Goal: Task Accomplishment & Management: Complete application form

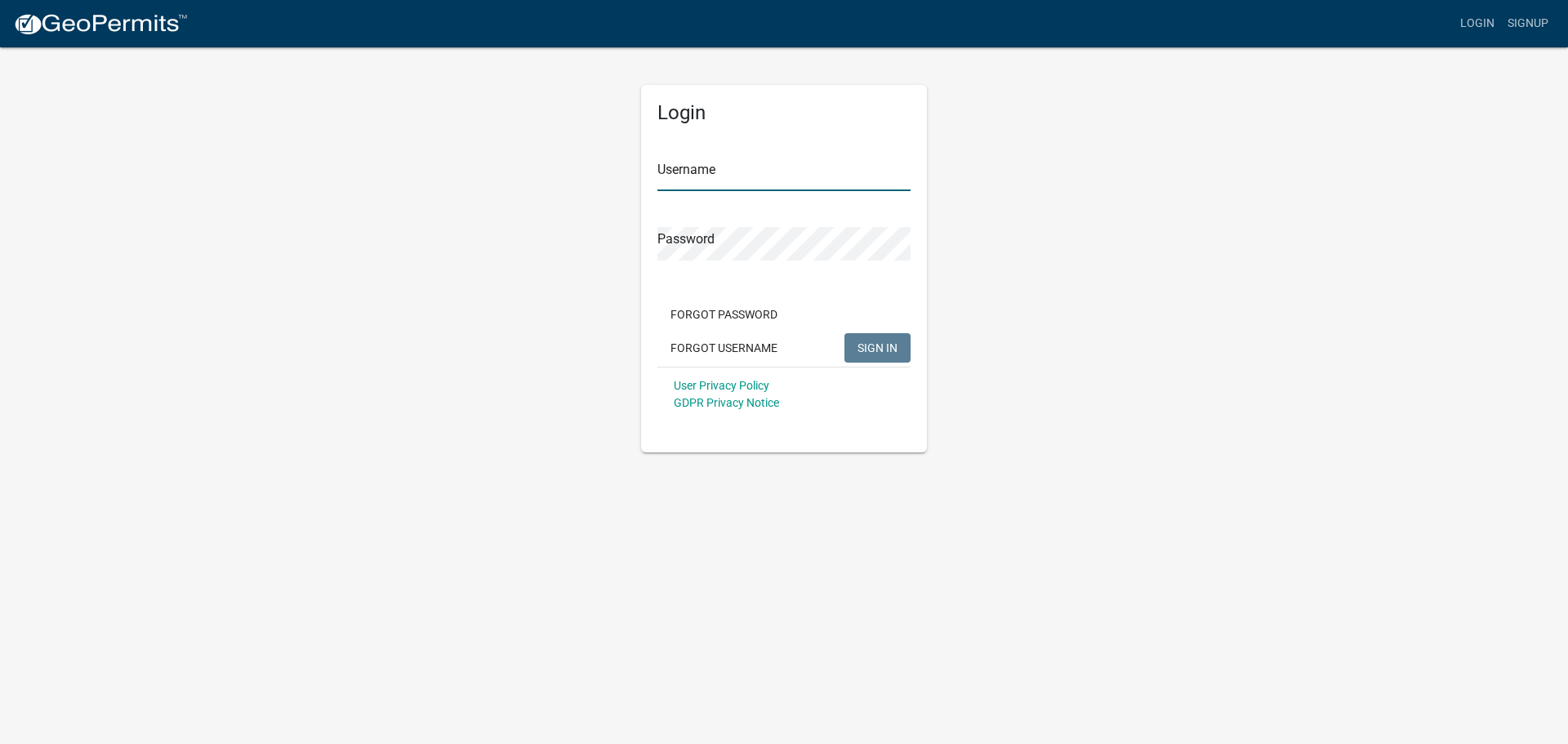
type input "[EMAIL_ADDRESS][DOMAIN_NAME]"
click at [872, 345] on span "SIGN IN" at bounding box center [877, 347] width 40 height 13
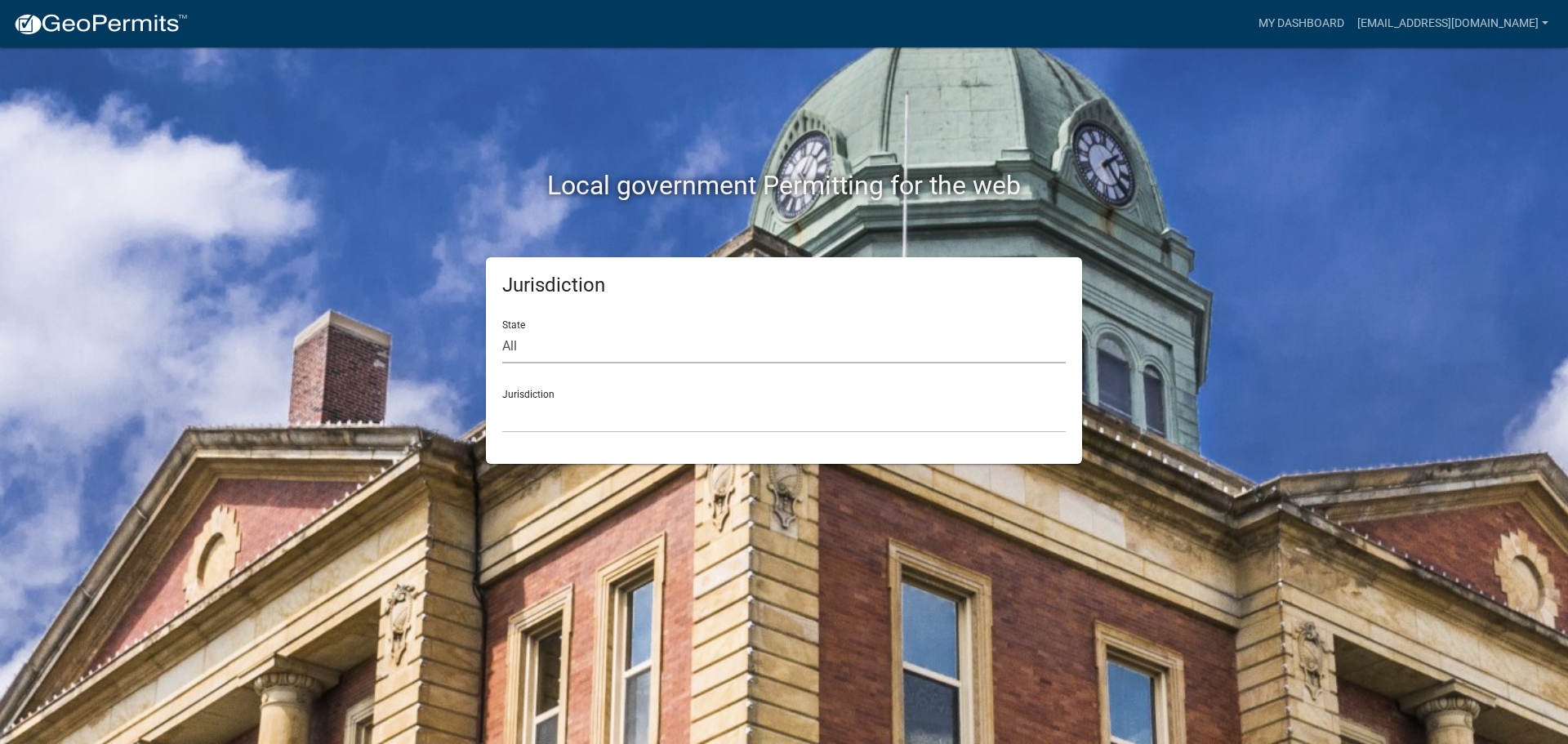
click at [569, 347] on select "All Colorado Georgia Indiana Iowa Kansas Minnesota Ohio South Carolina Wisconsin" at bounding box center [784, 347] width 564 height 34
select select "Indiana"
click at [503, 330] on select "All Colorado Georgia Indiana Iowa Kansas Minnesota Ohio South Carolina Wisconsin" at bounding box center [784, 347] width 564 height 34
click at [574, 419] on select "City of Charlestown, Indiana City of Jeffersonville, Indiana City of Logansport…" at bounding box center [784, 417] width 564 height 34
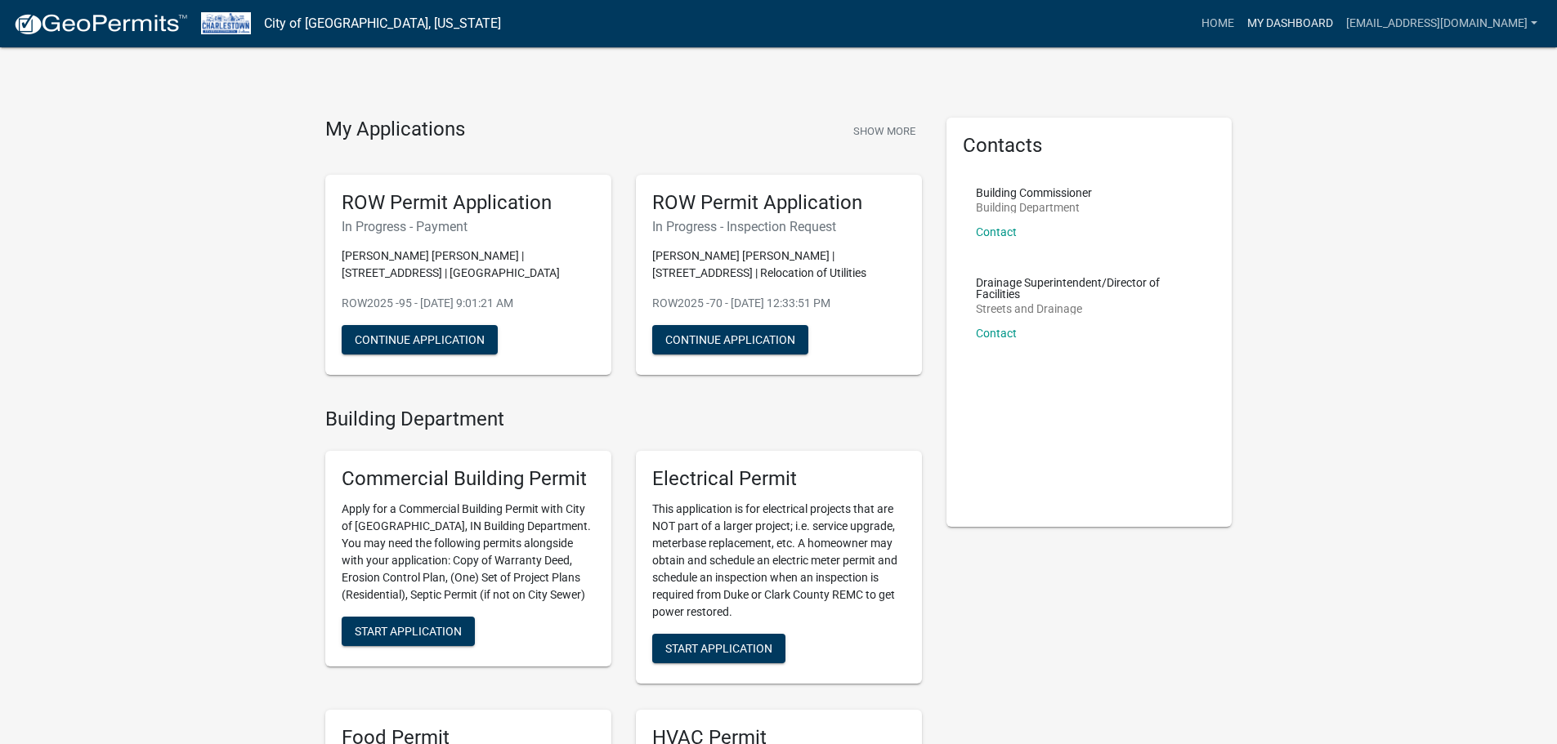
click at [1253, 24] on link "My Dashboard" at bounding box center [1289, 23] width 99 height 31
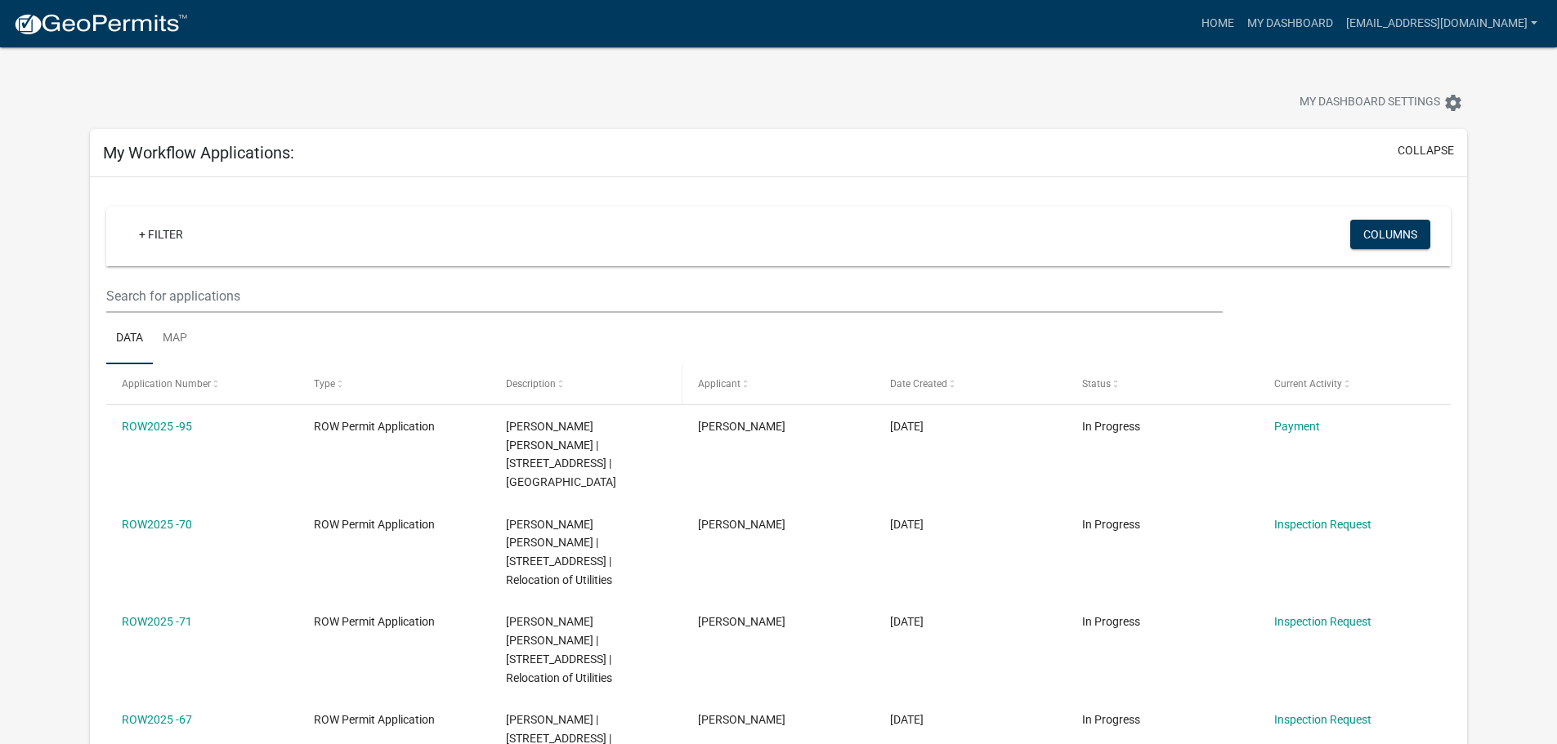
scroll to position [82, 0]
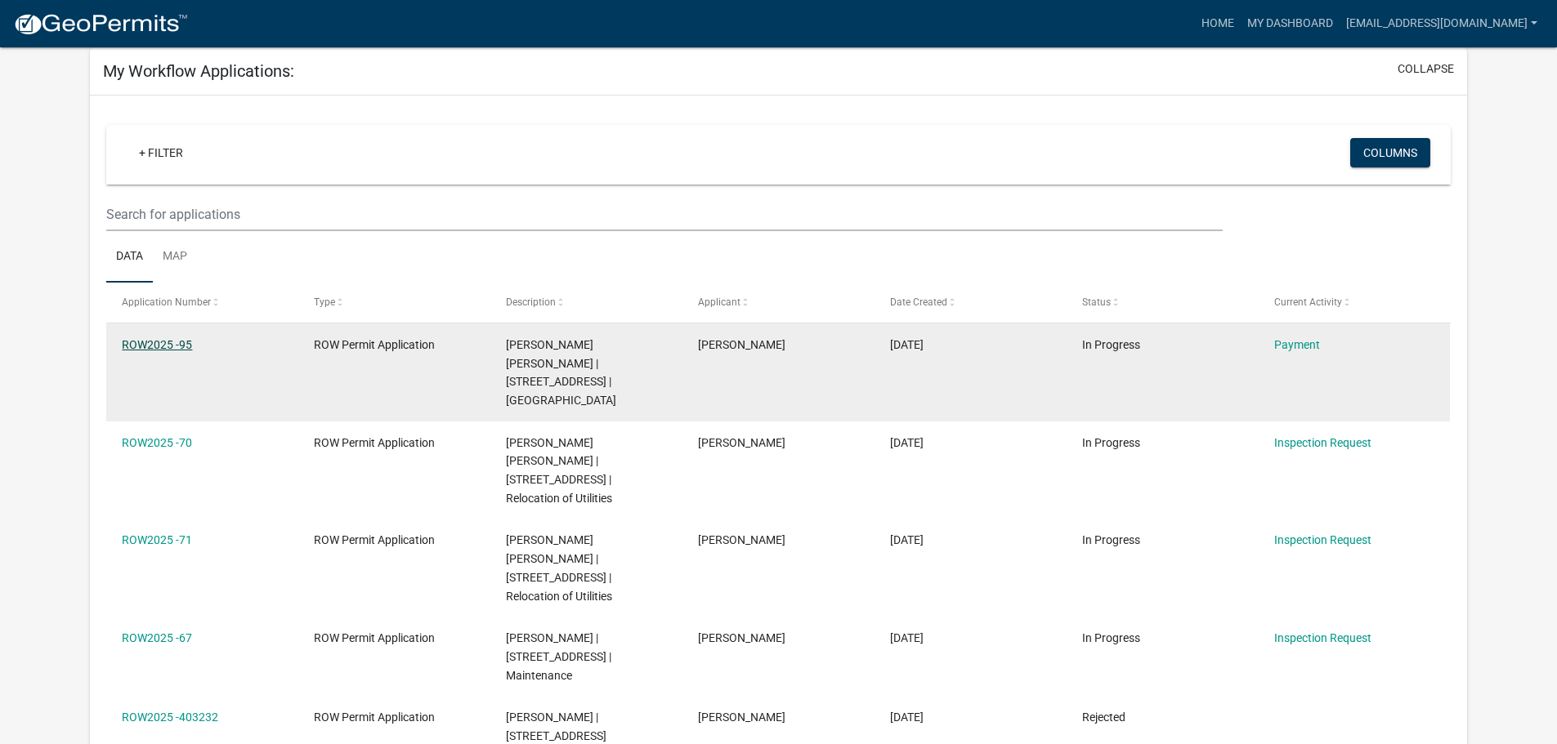
click at [175, 346] on link "ROW2025 -95" at bounding box center [157, 344] width 70 height 13
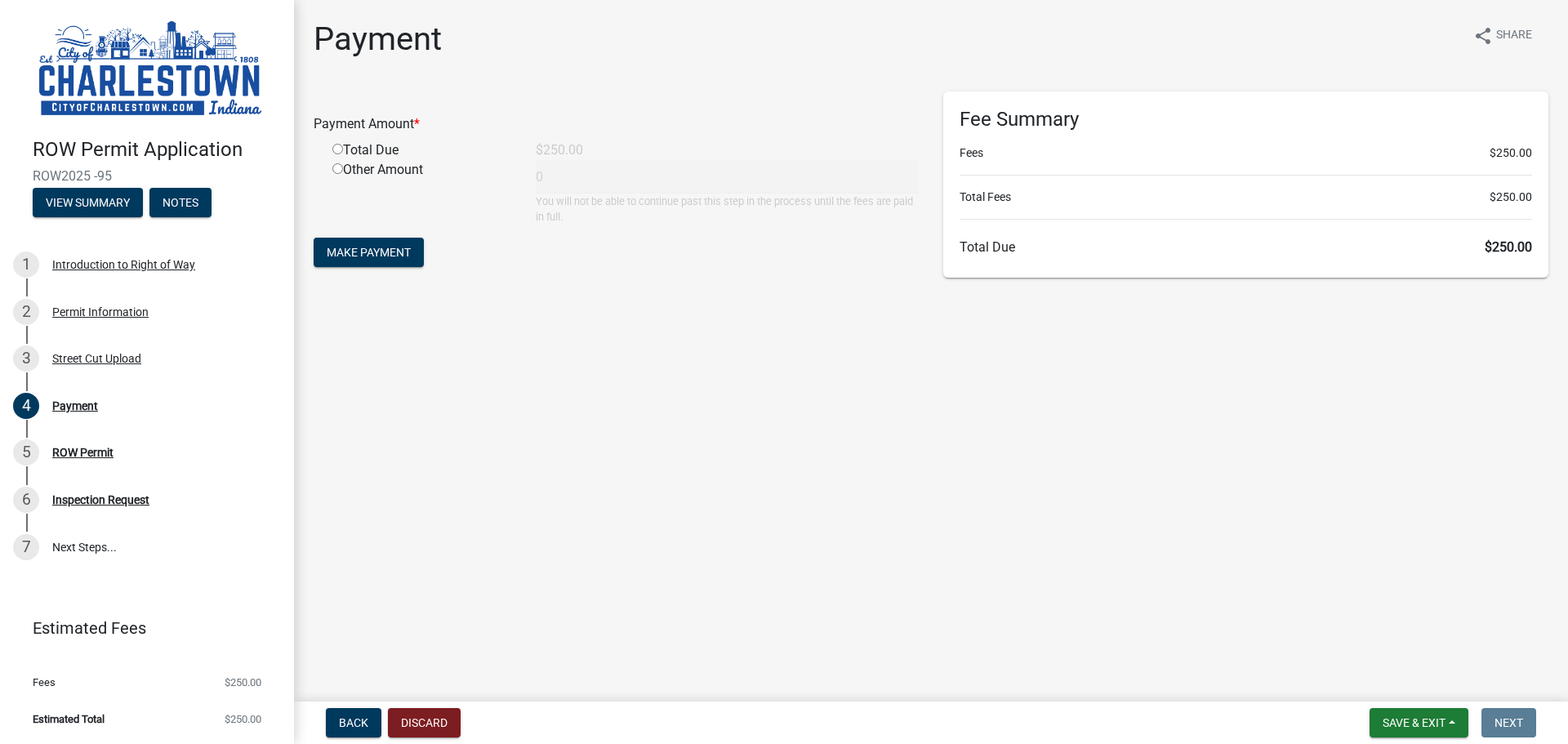
click at [338, 148] on input "radio" at bounding box center [338, 149] width 11 height 11
radio input "true"
type input "250"
click at [374, 252] on span "Make Payment" at bounding box center [369, 252] width 84 height 13
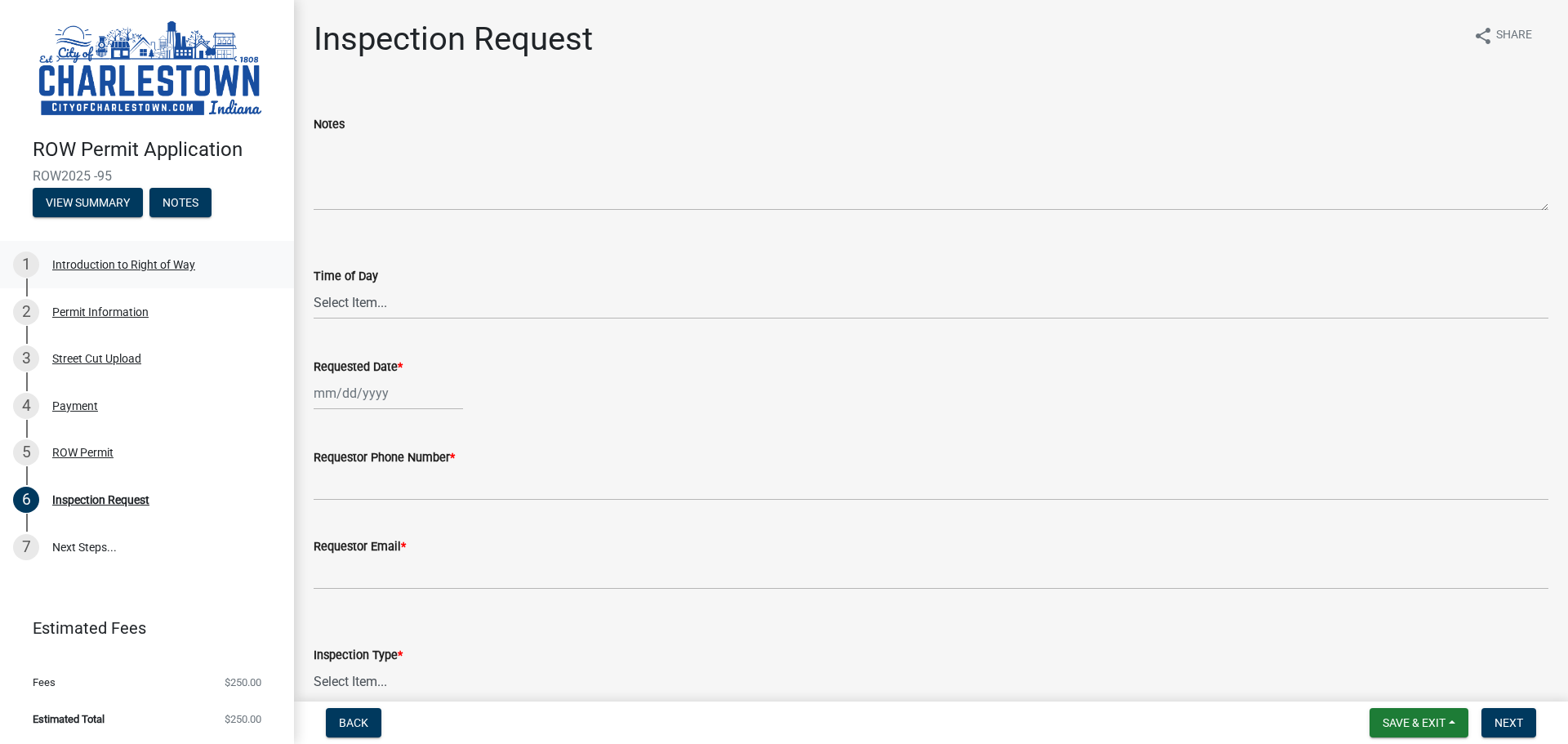
click at [132, 261] on div "Introduction to Right of Way" at bounding box center [123, 264] width 143 height 11
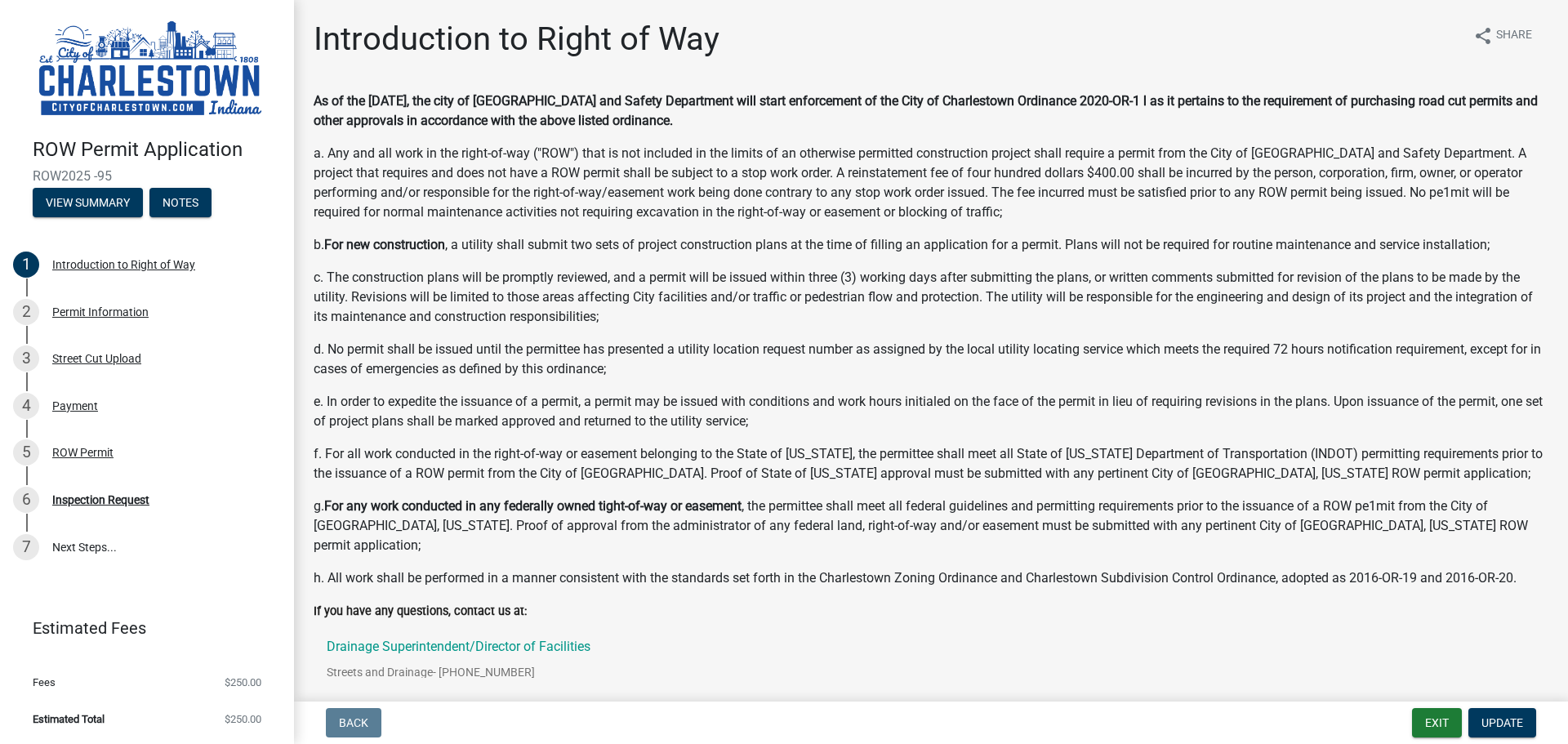
scroll to position [73, 0]
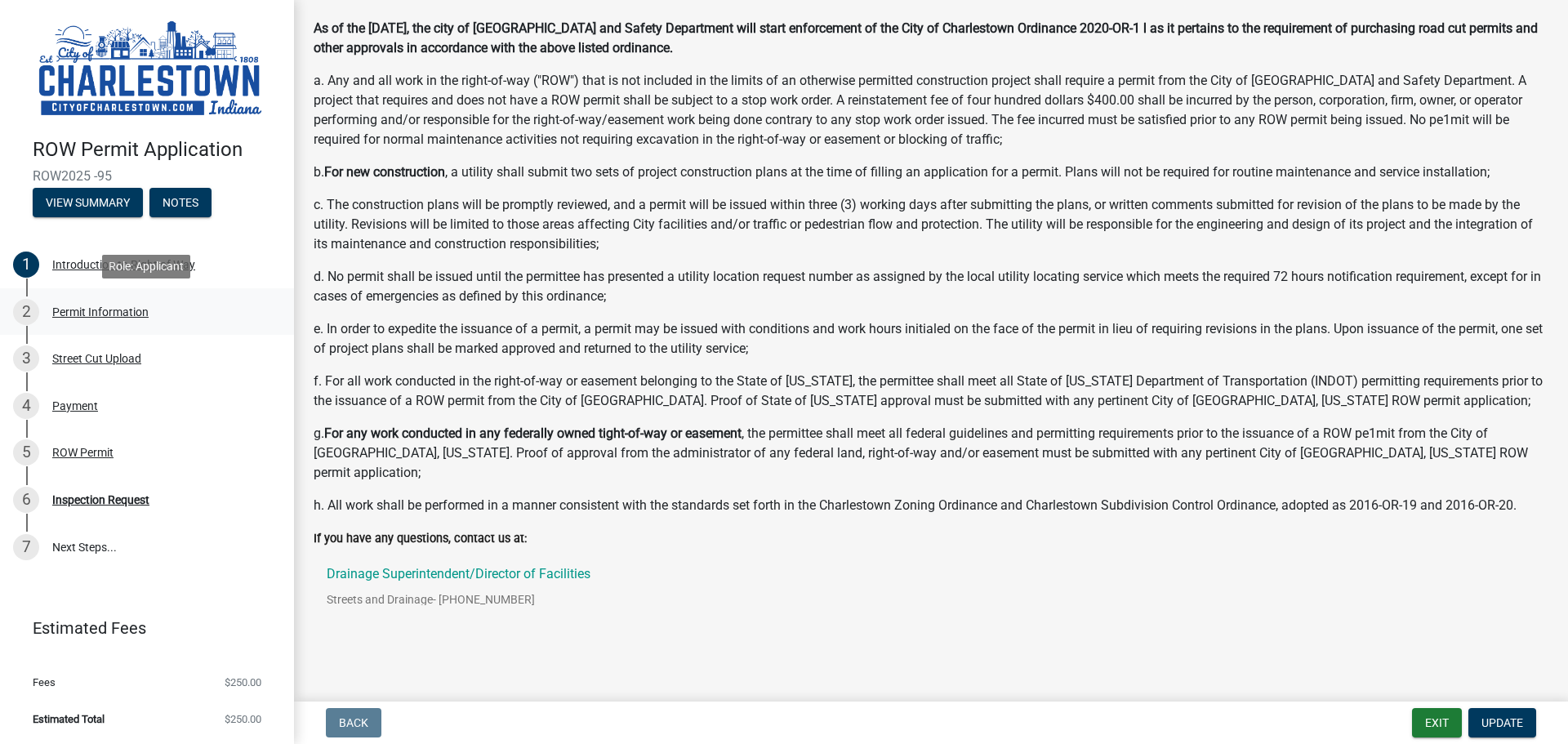
click at [83, 306] on div "Permit Information" at bounding box center [100, 311] width 96 height 11
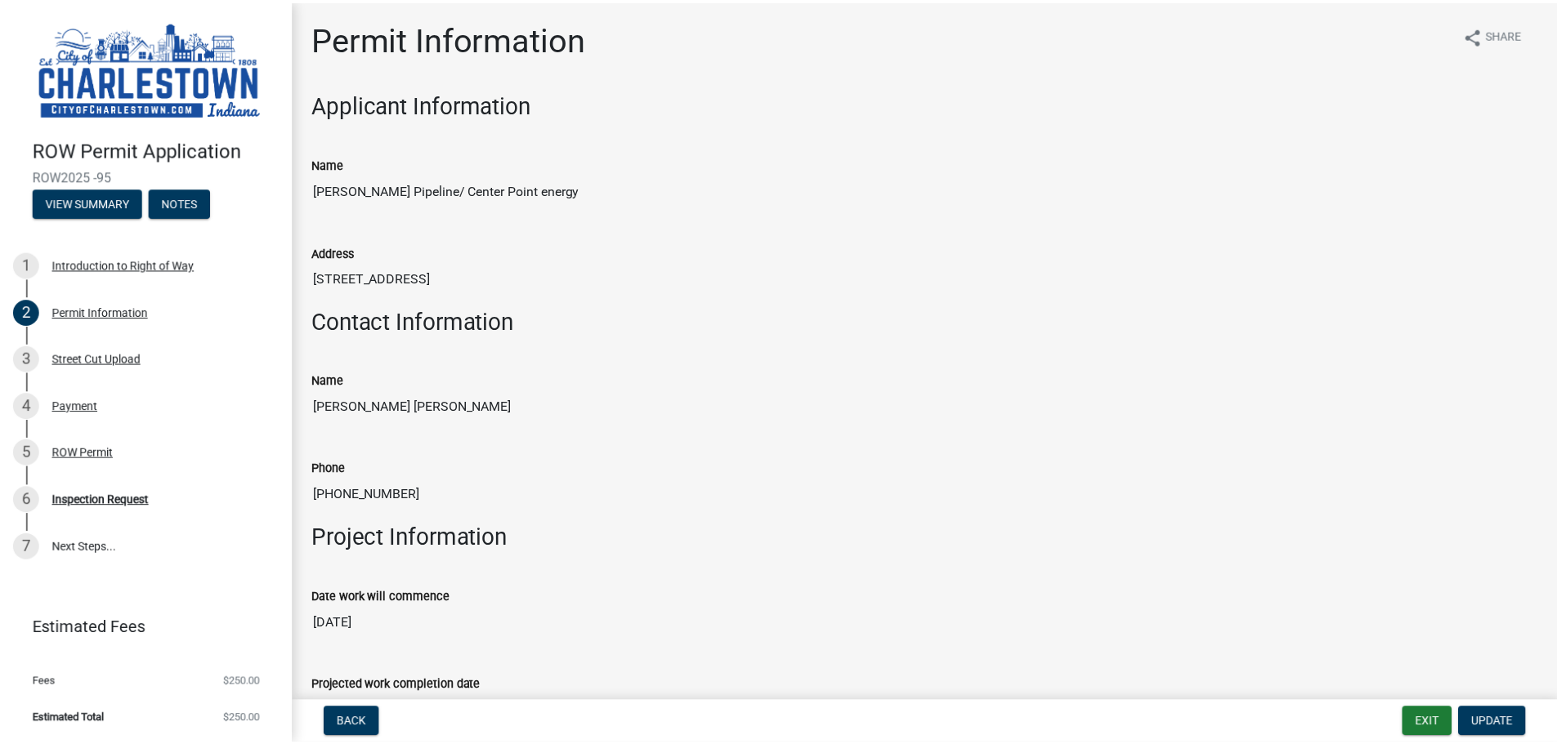
scroll to position [0, 0]
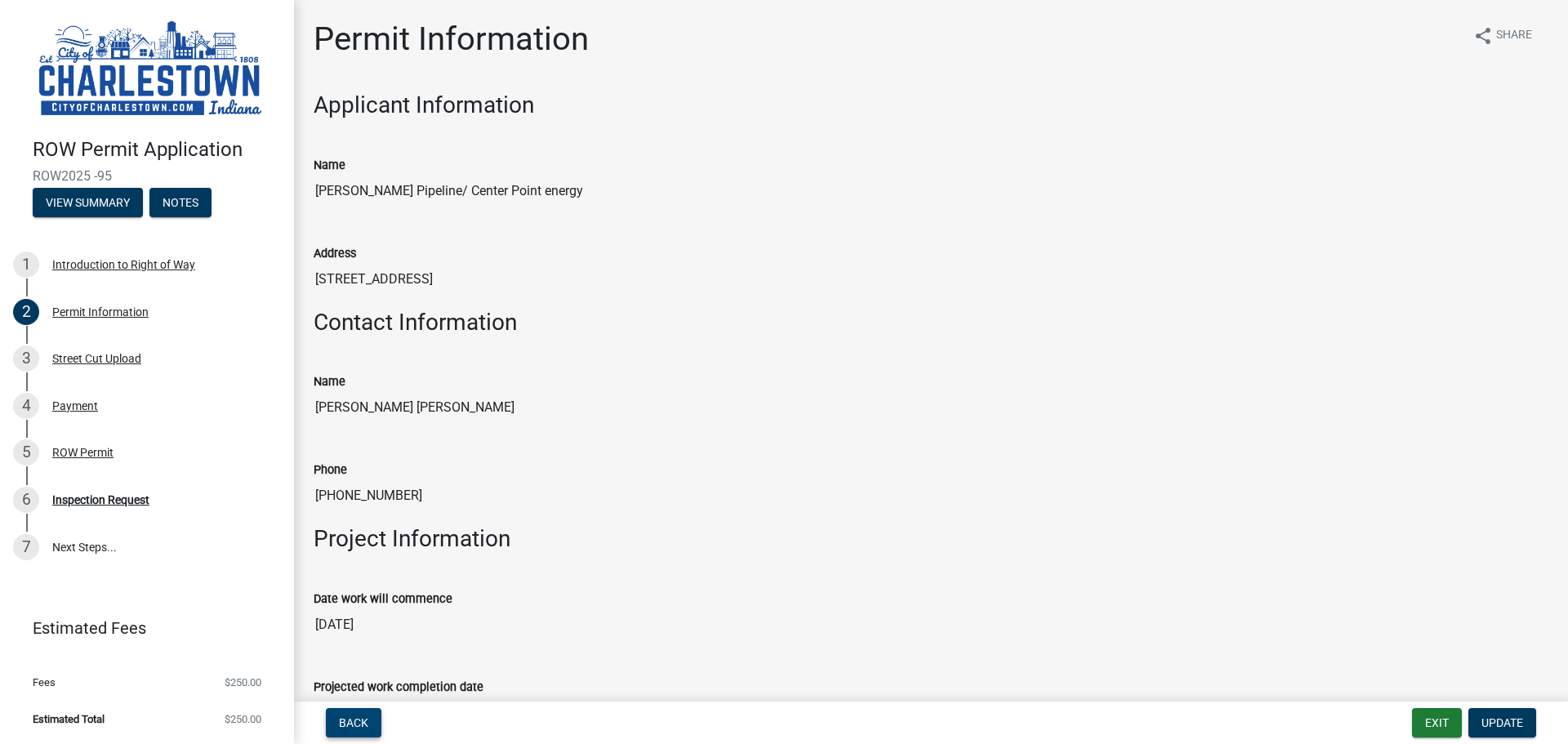
click at [352, 720] on span "Back" at bounding box center [353, 723] width 29 height 13
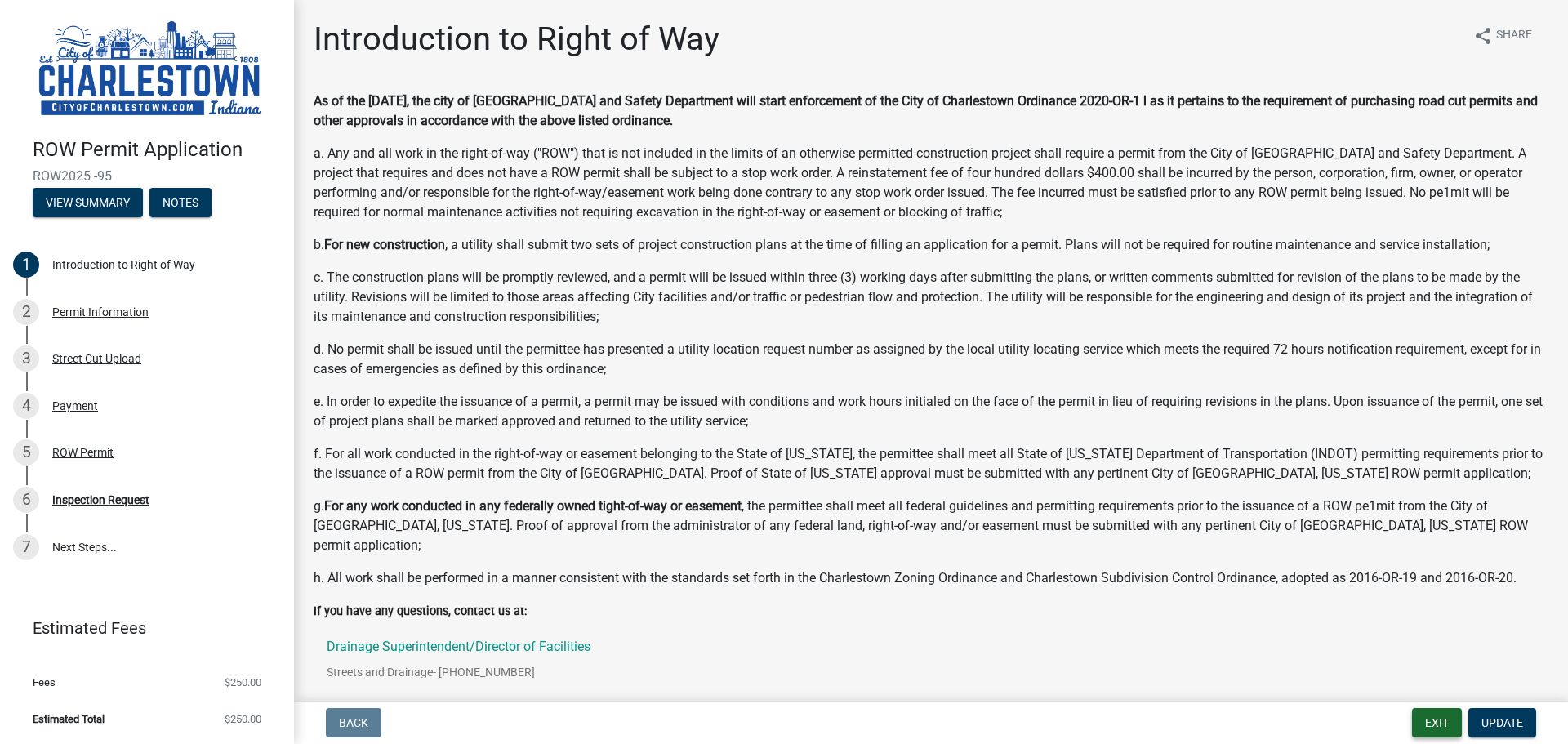
click at [1435, 723] on button "Exit" at bounding box center [1437, 722] width 50 height 29
